Goal: Contribute content

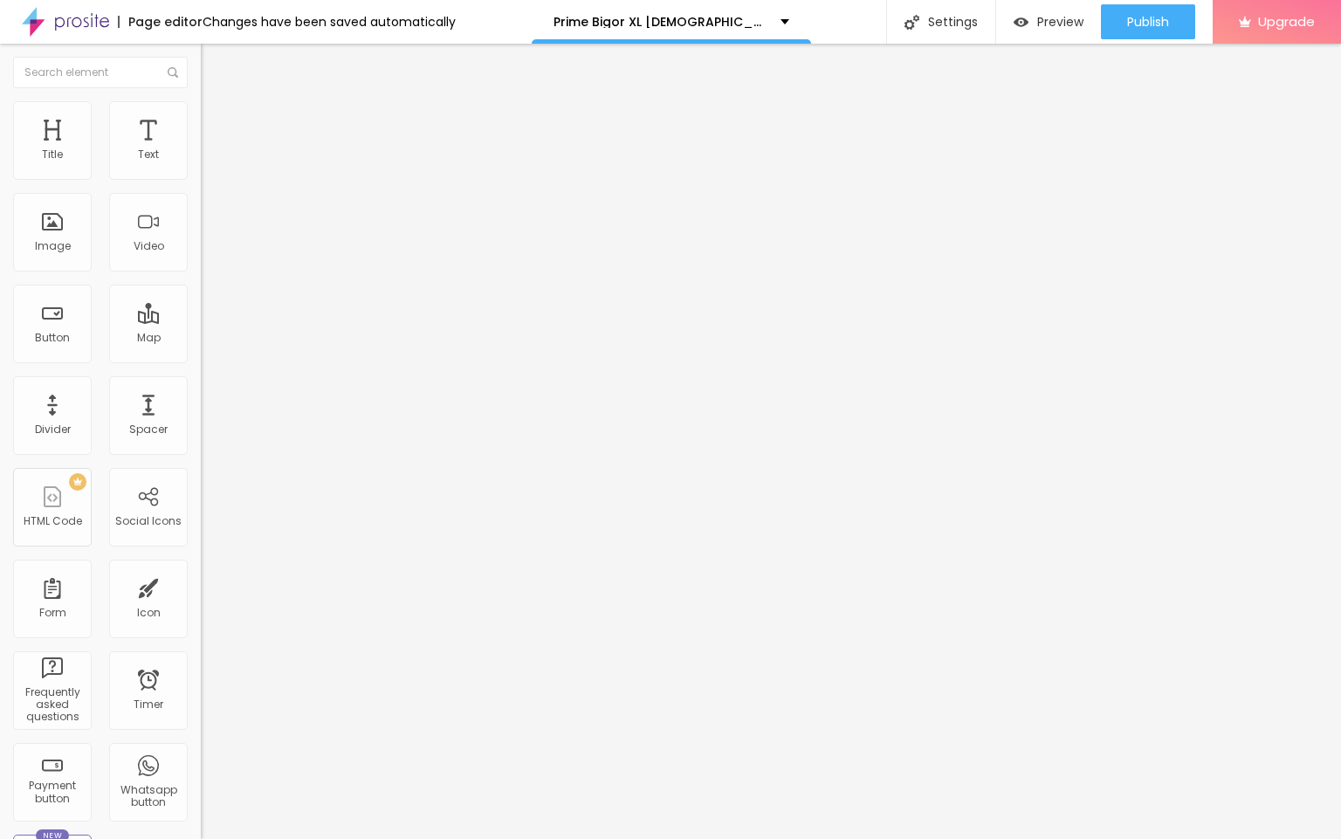
click at [201, 179] on div "Text entre em contato" at bounding box center [301, 157] width 201 height 43
click at [201, 164] on input "entre em contato" at bounding box center [306, 155] width 210 height 17
paste input "👇꧁༺✨❗❗𝐒𝐡𝐨𝐩𝐍𝐨𝐰❗❗✨༻꧂"
type input "👇꧁༺✨❗❗𝐒𝐡𝐨𝐩𝐍𝐨𝐰❗❗✨༻꧂"
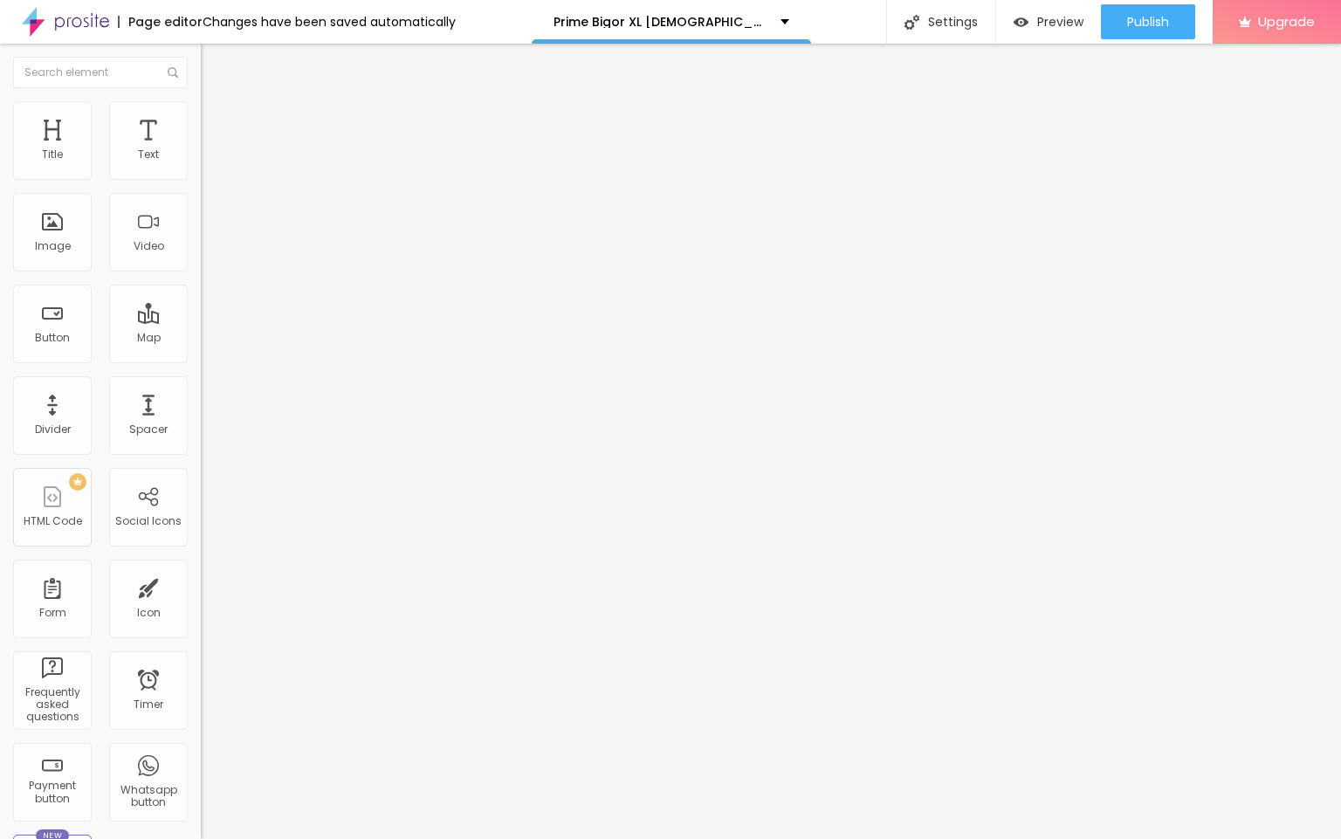
click at [201, 360] on input "https://" at bounding box center [306, 350] width 210 height 17
paste input "[DOMAIN_NAME][URL]"
type input "[URL][DOMAIN_NAME]"
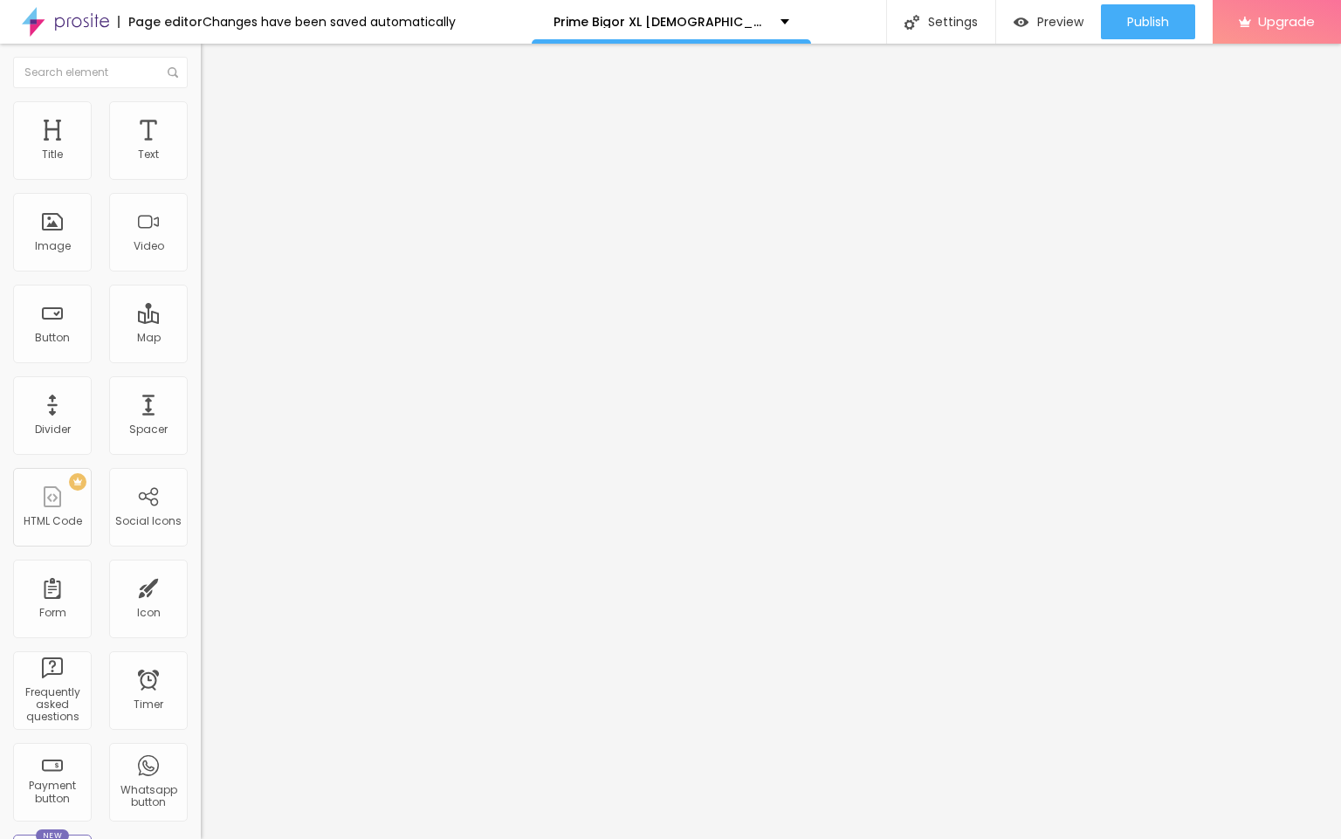
scroll to position [0, 0]
click at [201, 150] on span "Change image" at bounding box center [247, 142] width 93 height 15
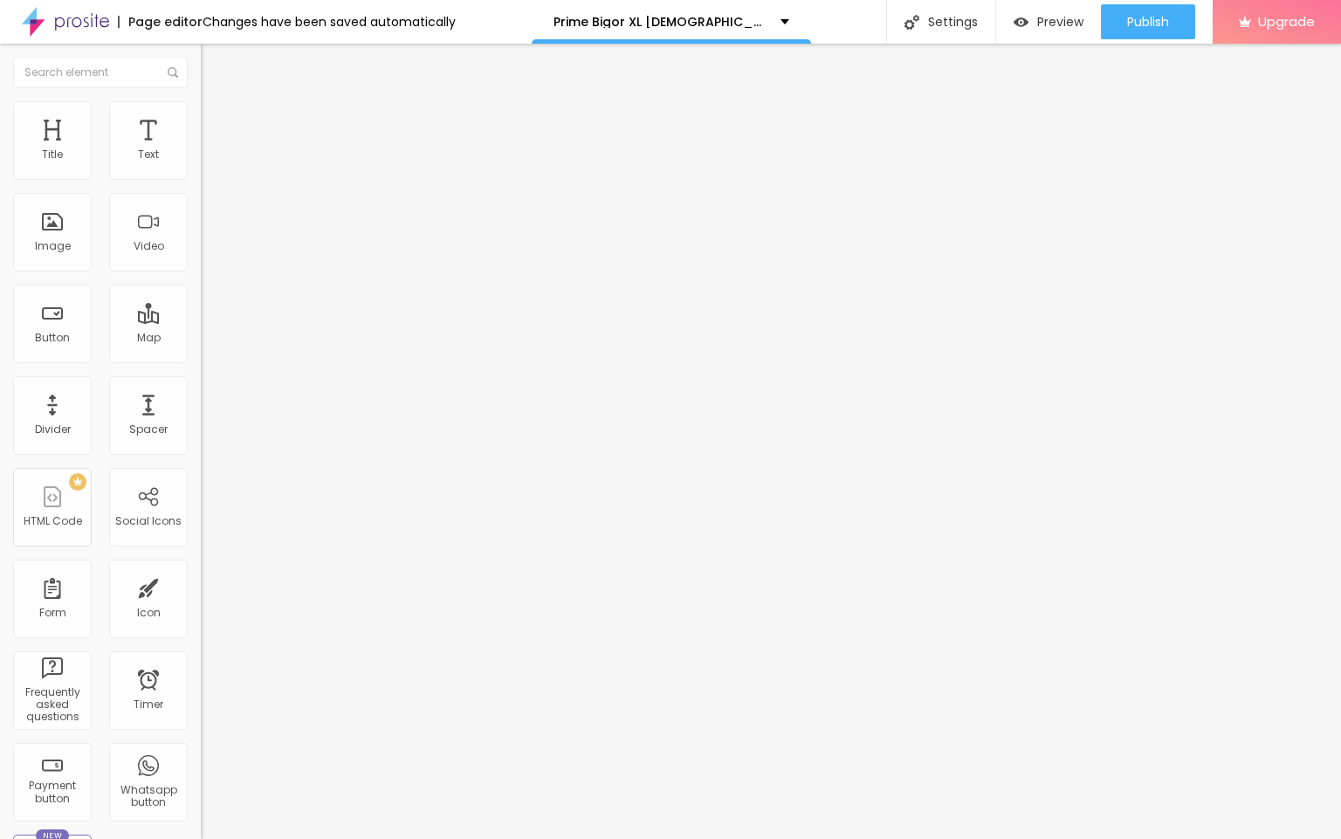
click at [201, 358] on input "https://" at bounding box center [306, 349] width 210 height 17
paste input "[DOMAIN_NAME][URL]"
type input "[URL][DOMAIN_NAME]"
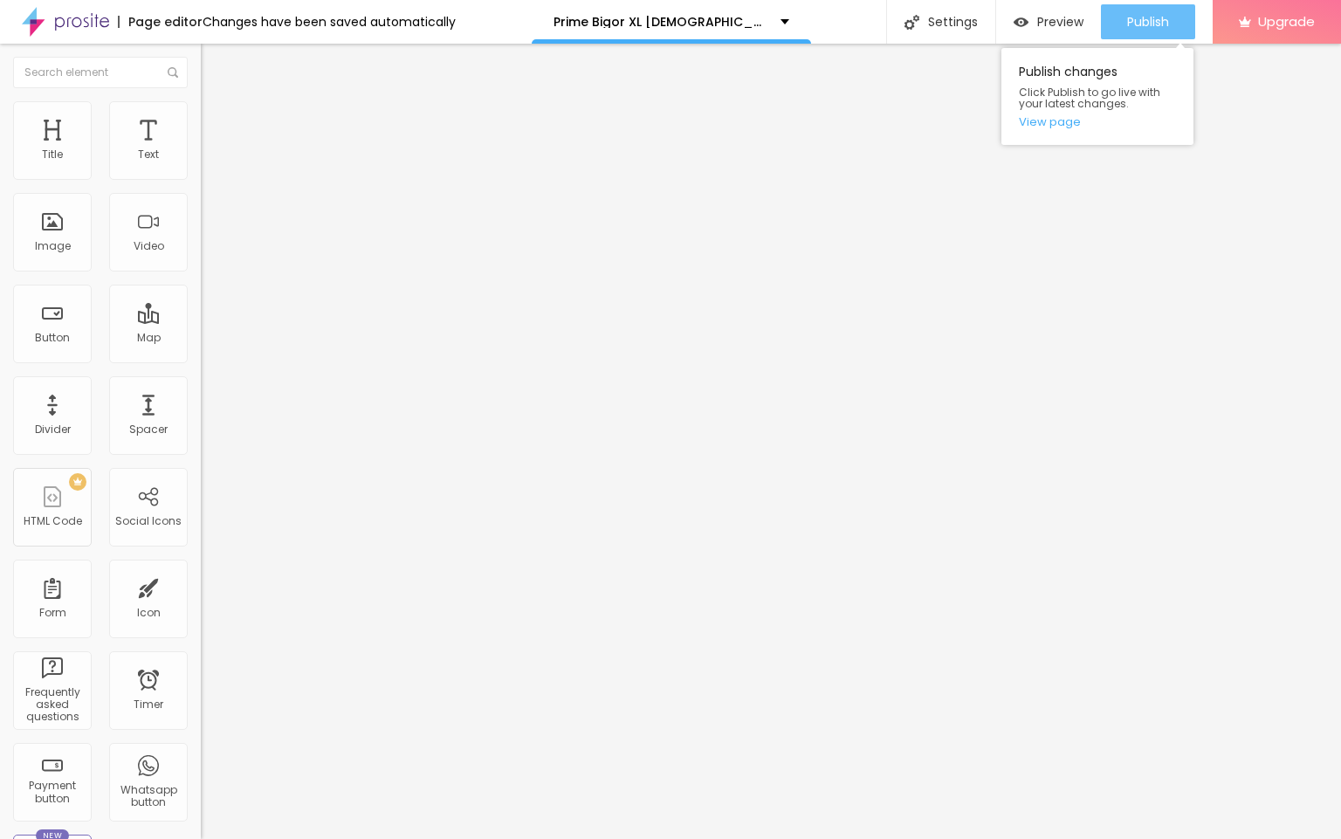
click at [1140, 24] on span "Publish" at bounding box center [1148, 22] width 42 height 14
click at [94, 30] on img at bounding box center [65, 22] width 87 height 44
